Goal: Task Accomplishment & Management: Manage account settings

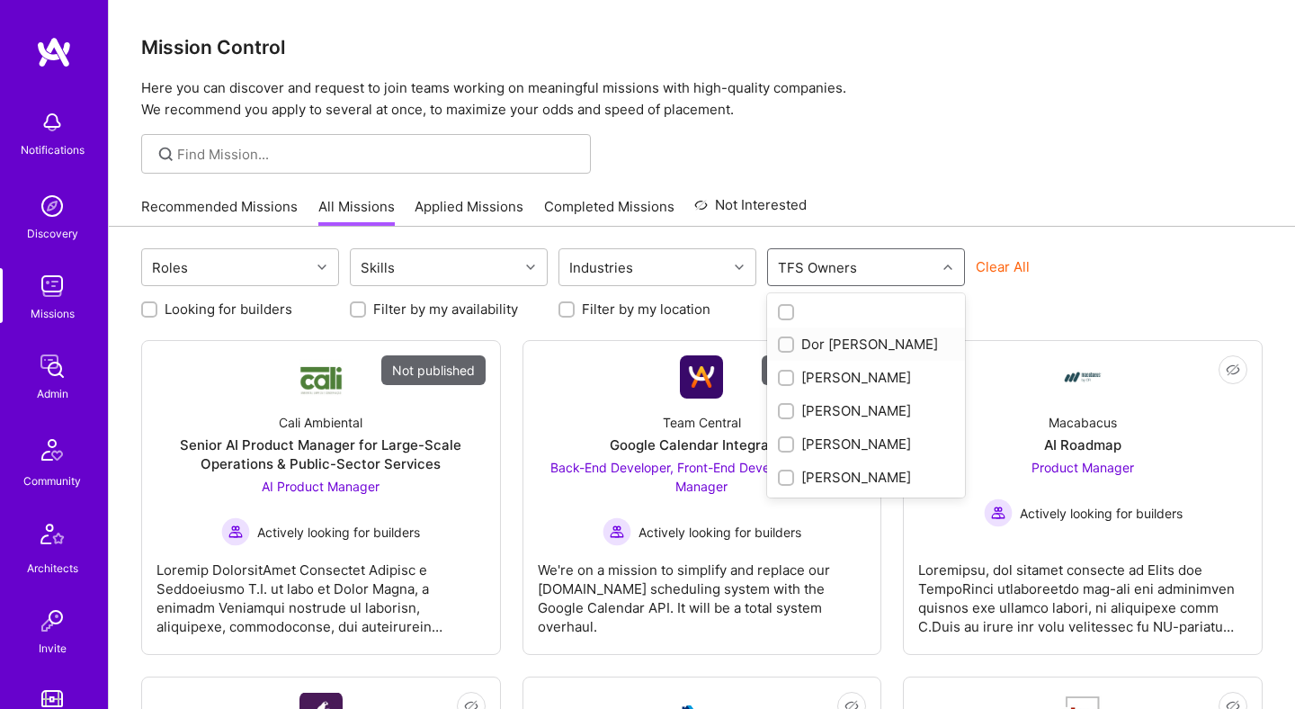
click at [856, 341] on div "Dor Groner" at bounding box center [866, 344] width 176 height 19
checkbox input "true"
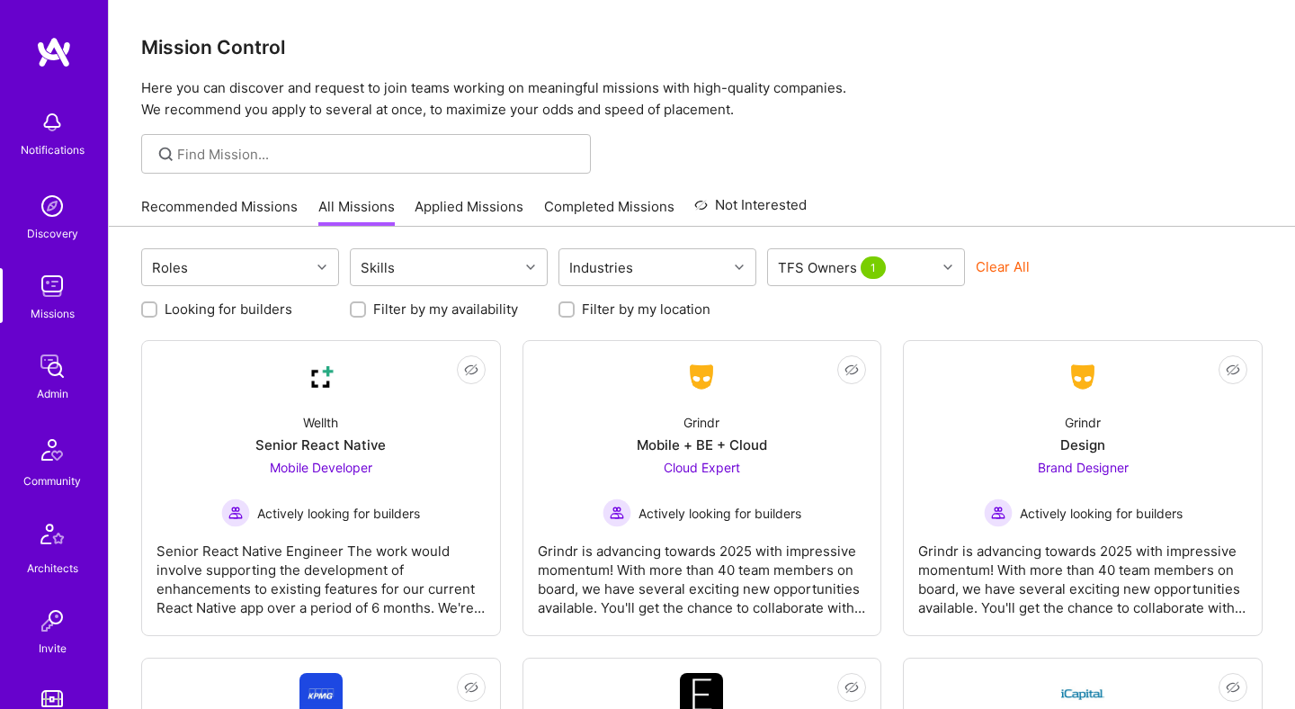
click at [1080, 148] on div at bounding box center [702, 154] width 1186 height 40
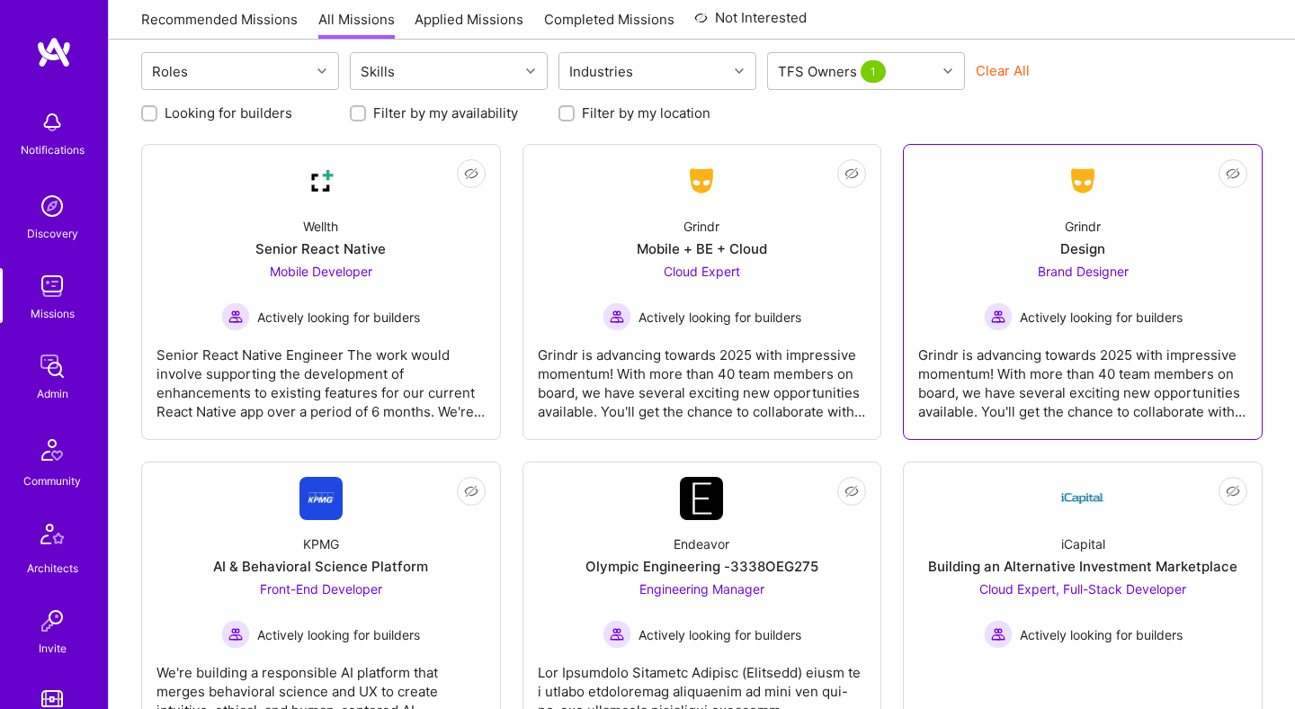
scroll to position [288, 0]
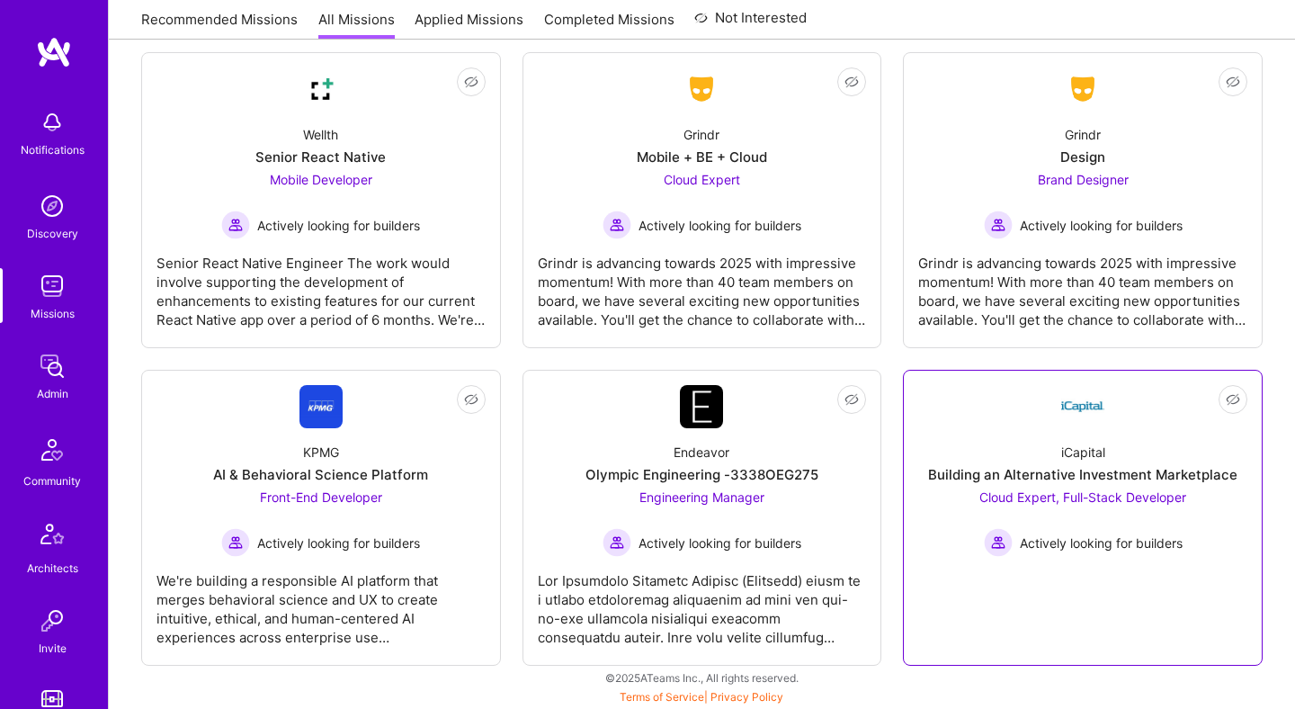
click at [990, 419] on link "Not Interested iCapital Building an Alternative Investment Marketplace Cloud Ex…" at bounding box center [1082, 517] width 329 height 265
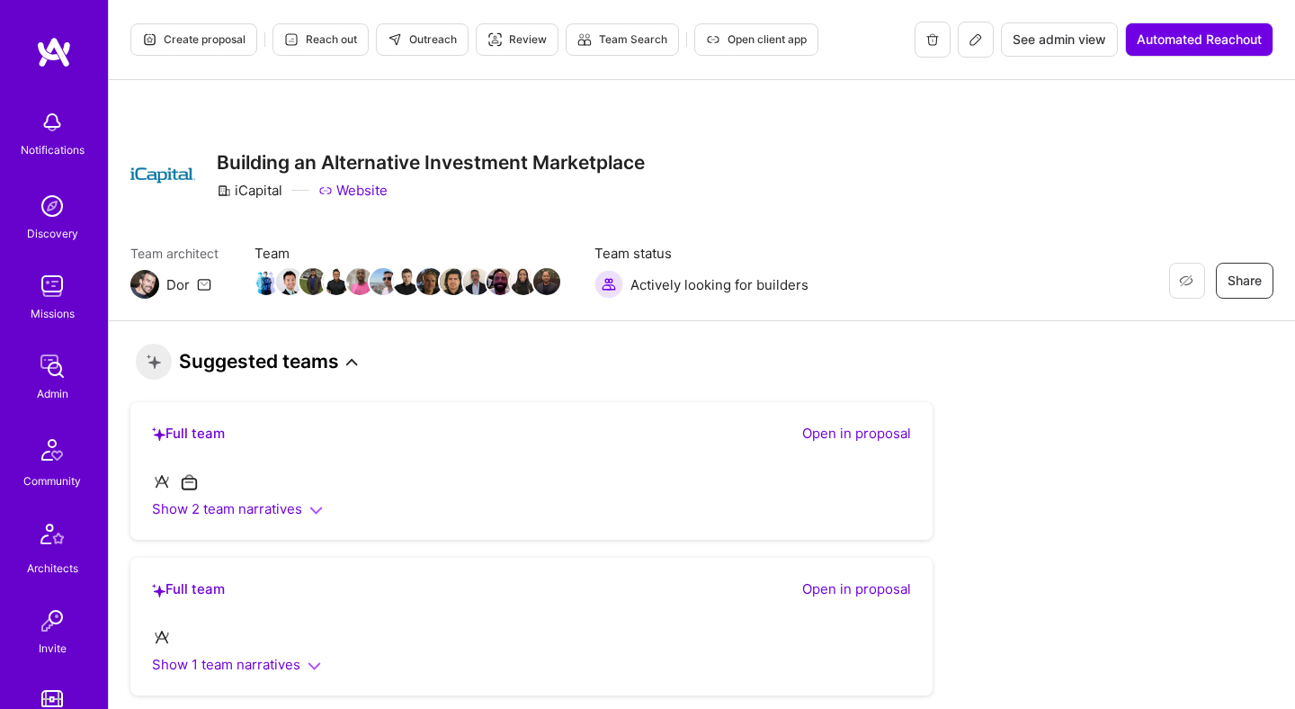
click at [1073, 205] on div "Restore Not Interested Share Building an Alternative Investment Marketplace iCa…" at bounding box center [701, 175] width 1143 height 65
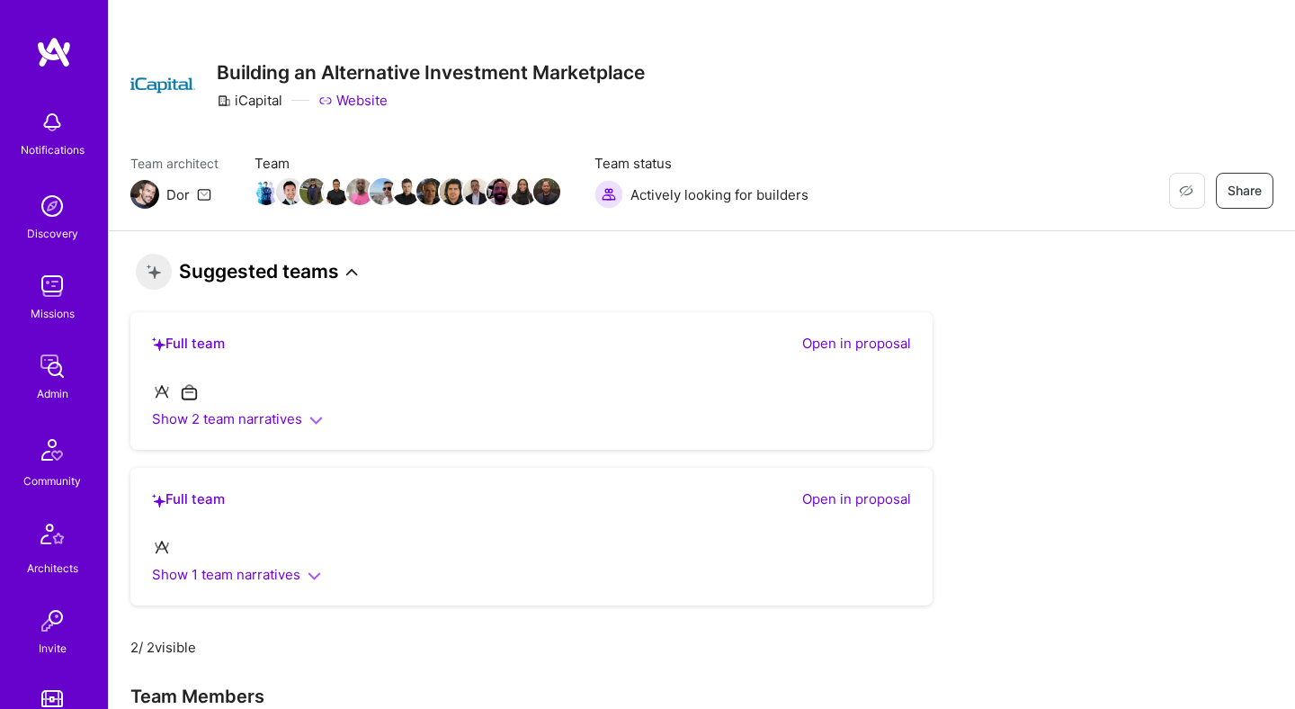
scroll to position [103, 0]
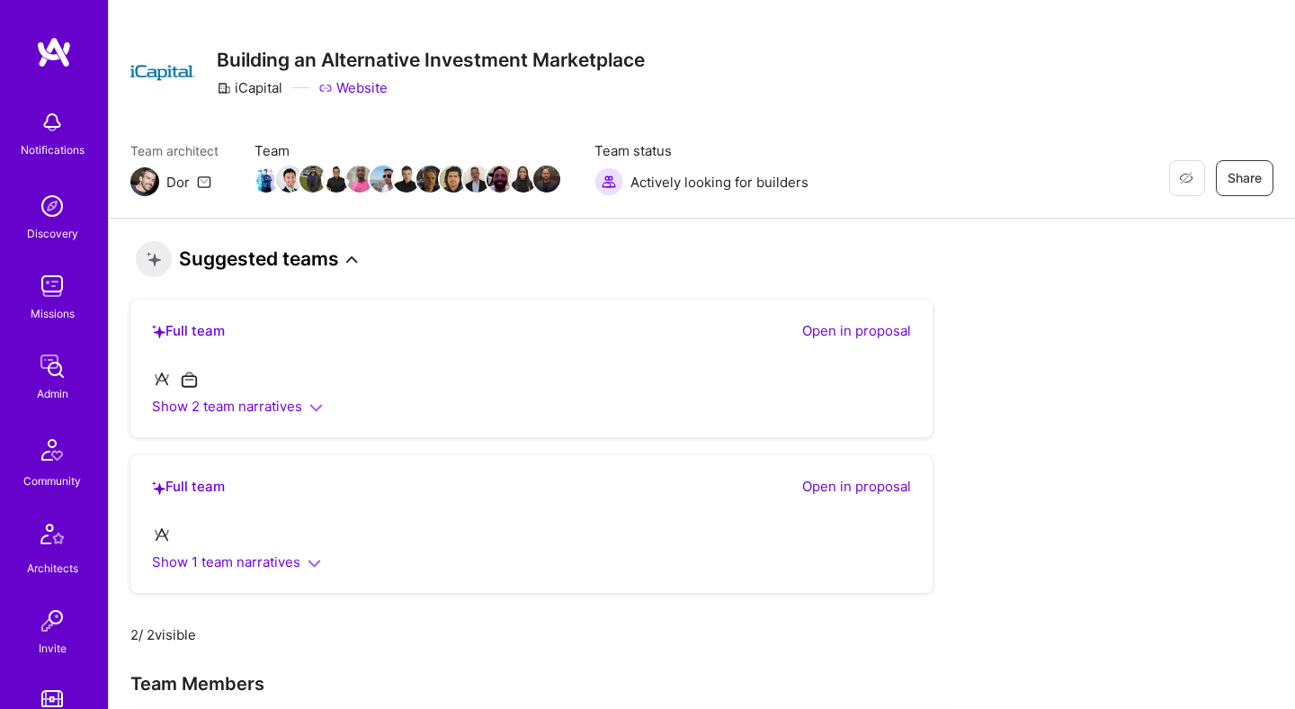
click at [311, 410] on icon "button" at bounding box center [315, 407] width 13 height 13
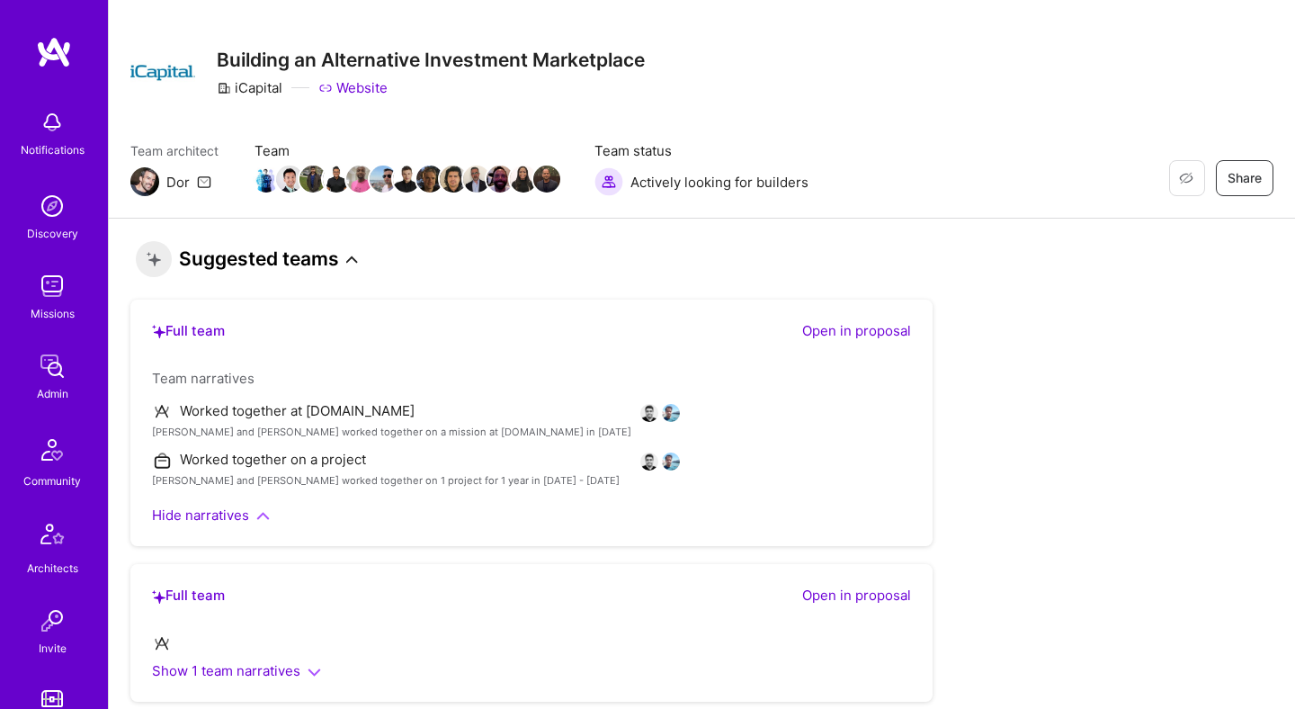
click at [349, 261] on icon at bounding box center [352, 260] width 12 height 12
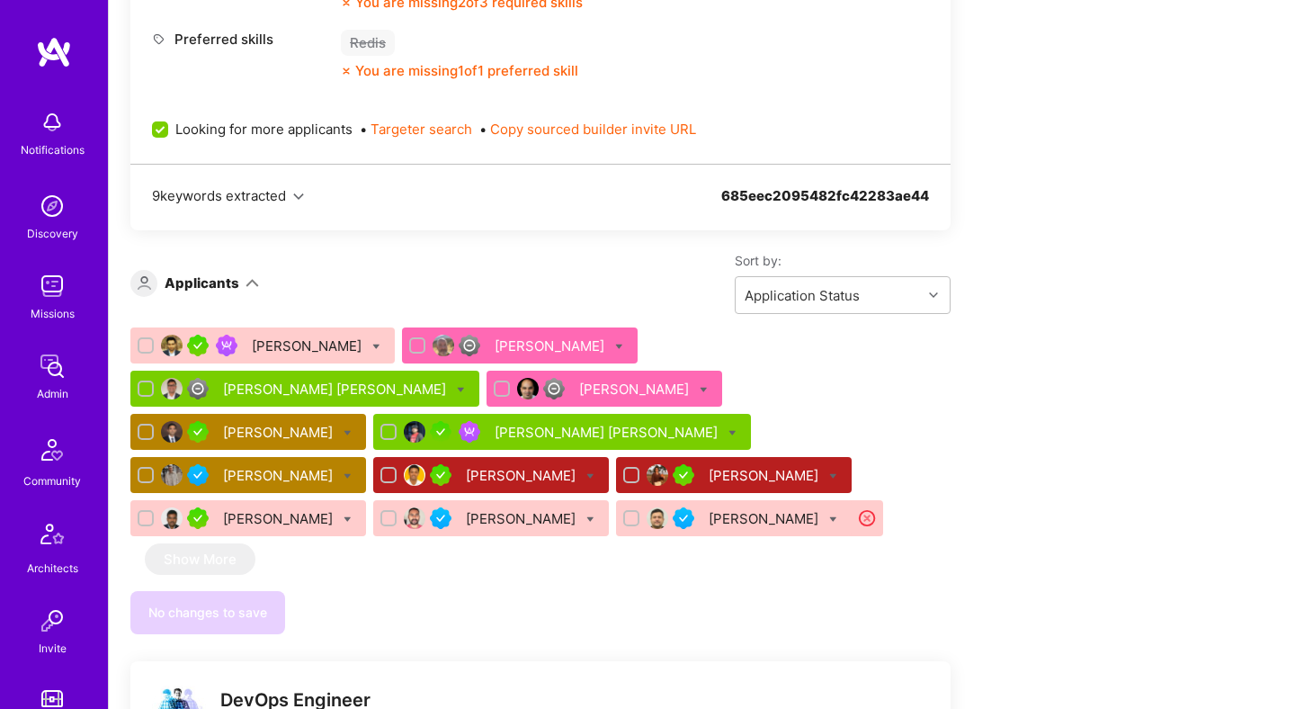
scroll to position [2214, 0]
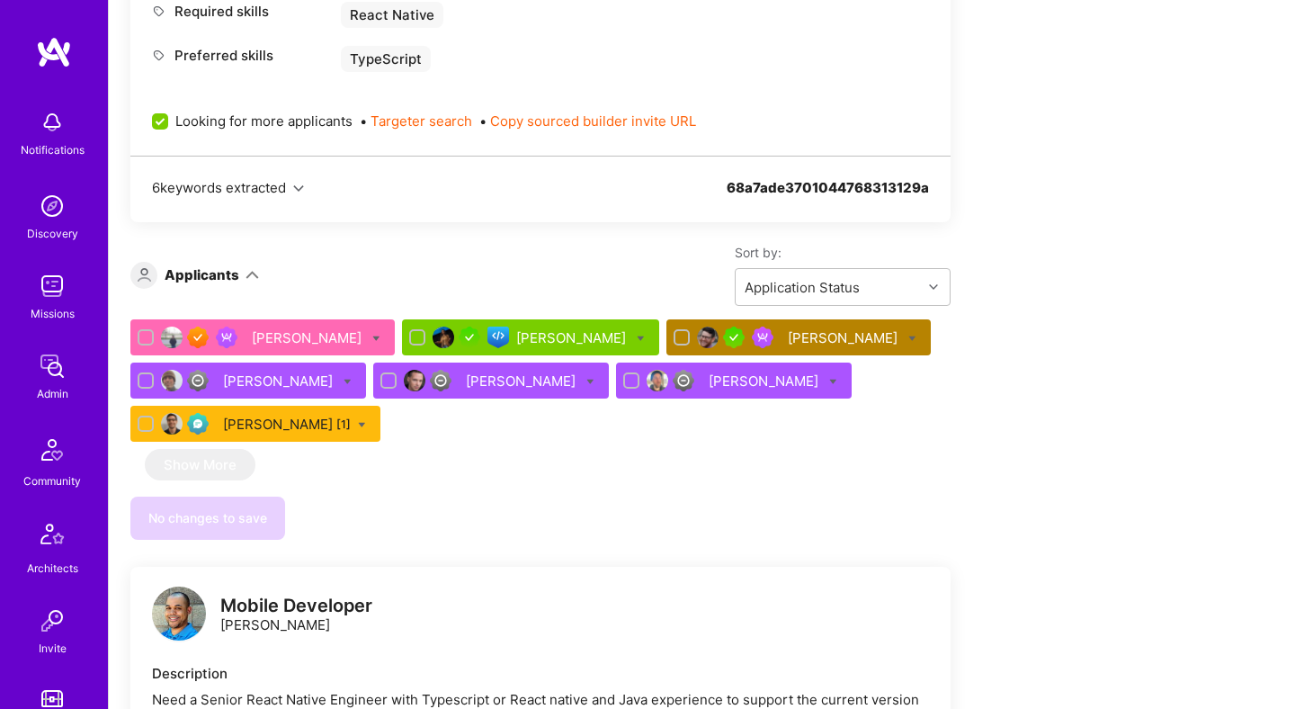
scroll to position [889, 0]
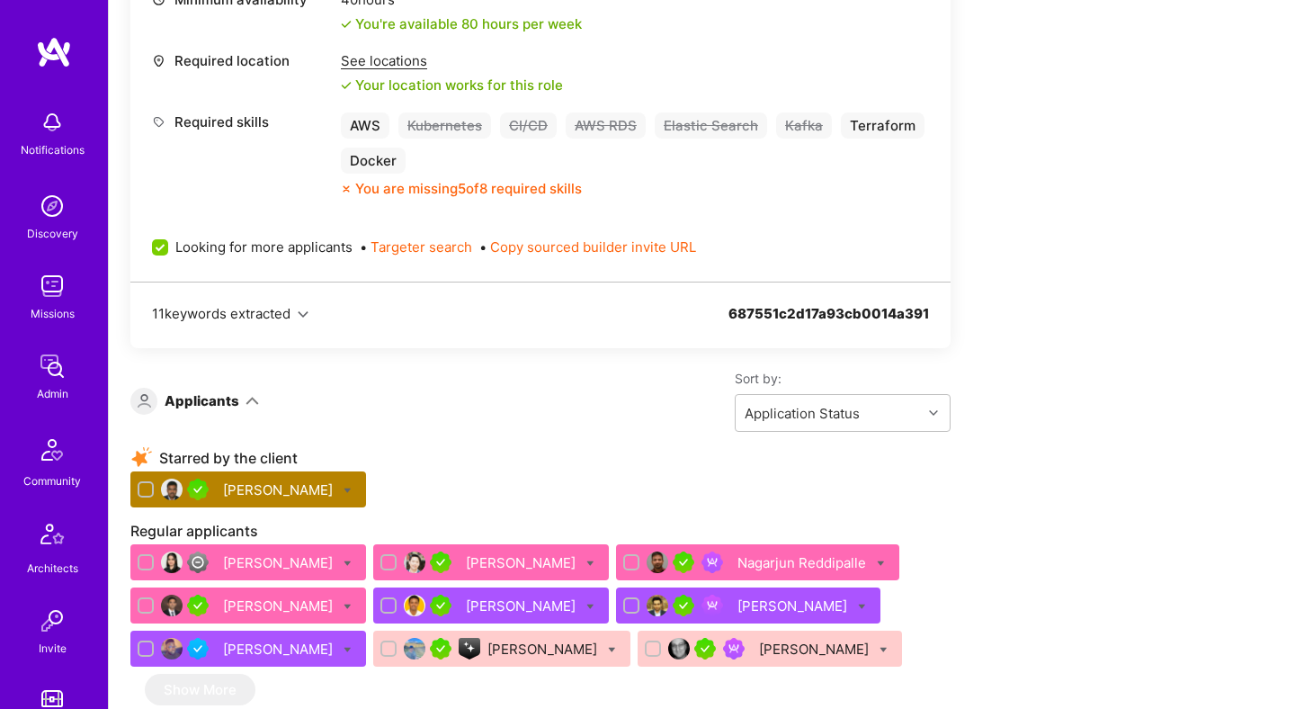
scroll to position [751, 0]
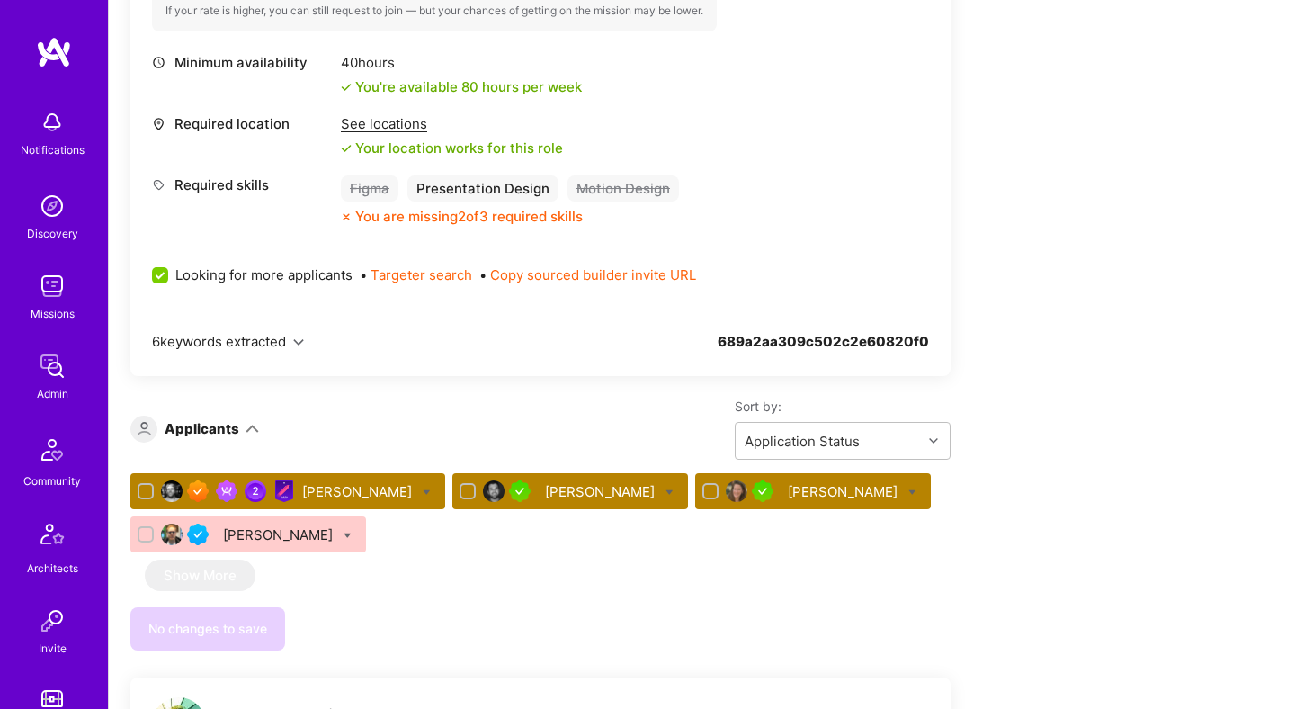
scroll to position [820, 0]
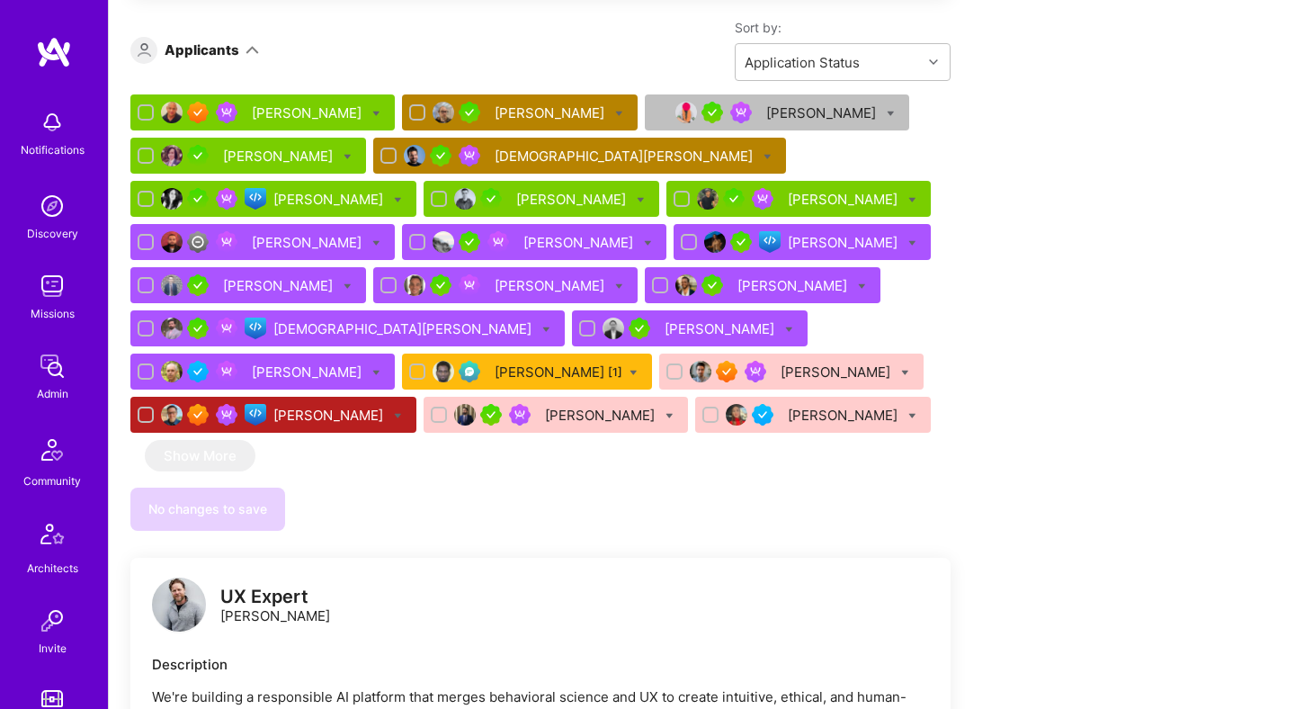
scroll to position [1319, 0]
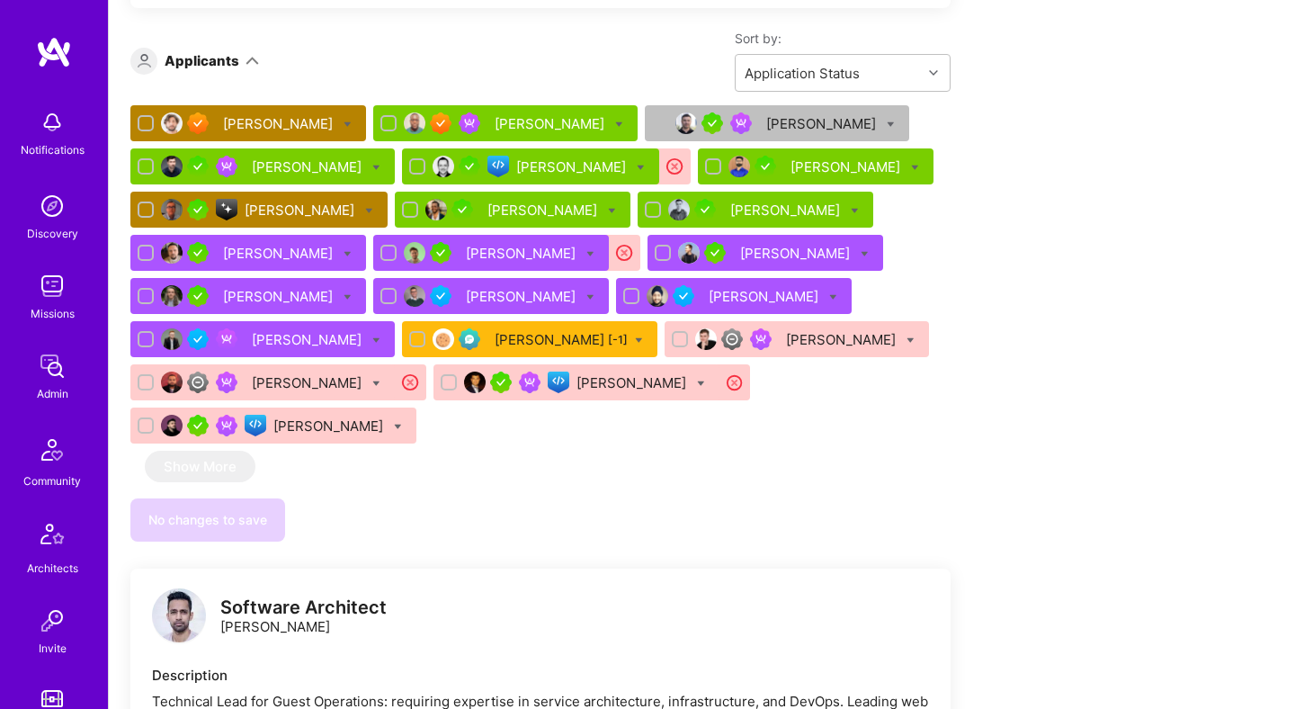
scroll to position [1292, 0]
